Goal: Task Accomplishment & Management: Use online tool/utility

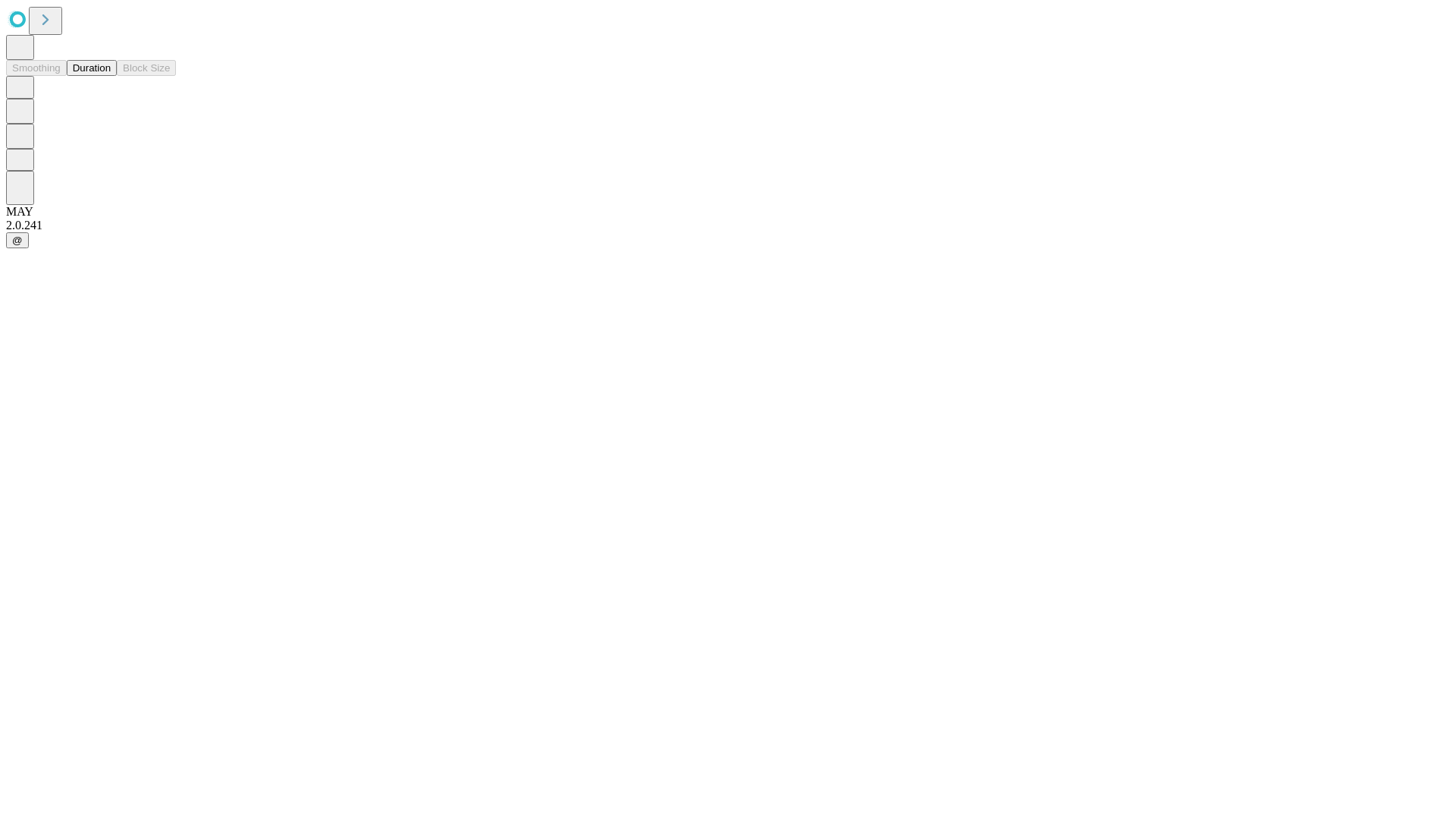
click at [111, 76] on button "Duration" at bounding box center [92, 68] width 50 height 16
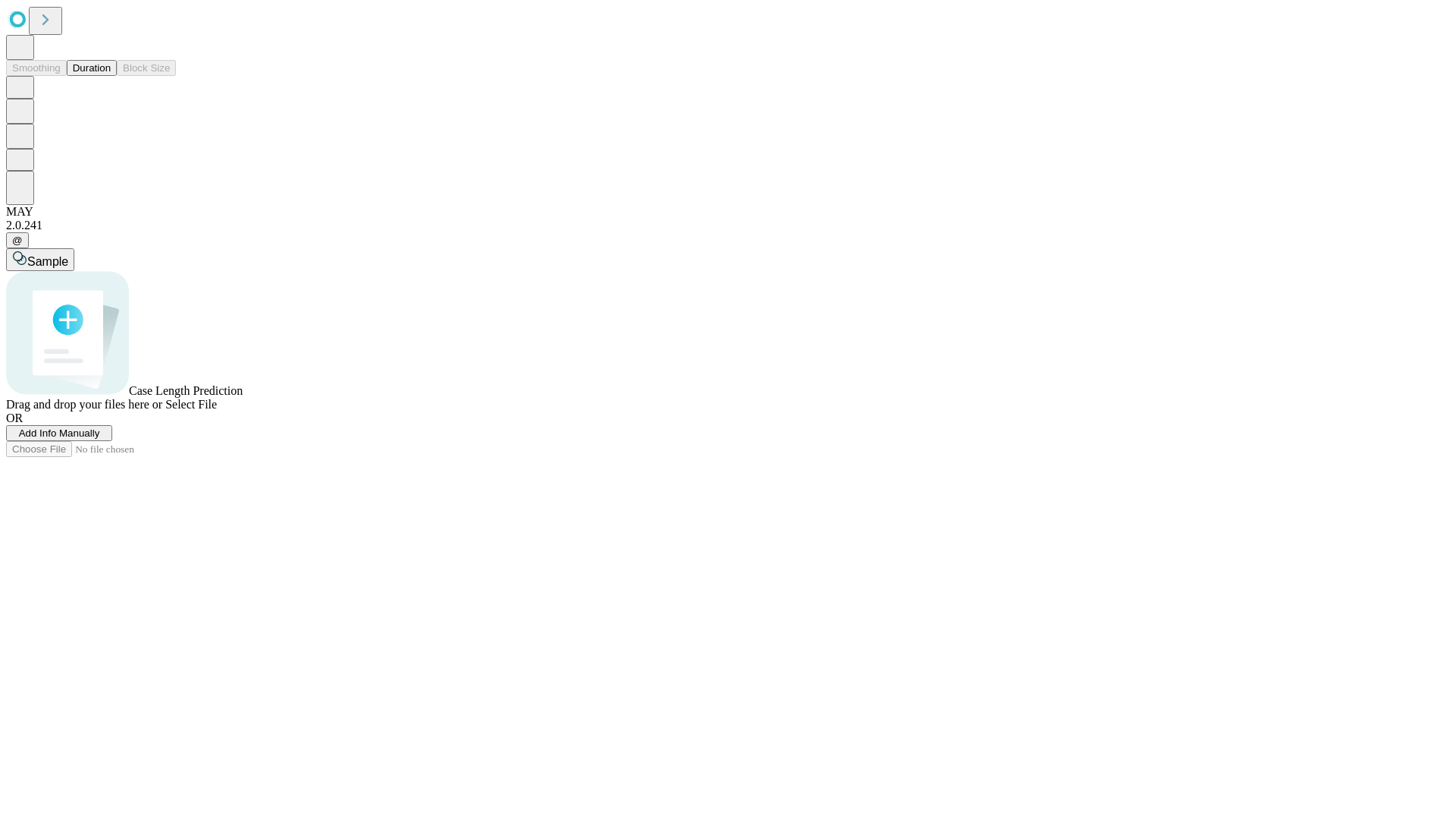
click at [217, 411] on span "Select File" at bounding box center [191, 404] width 52 height 13
